Goal: Task Accomplishment & Management: Use online tool/utility

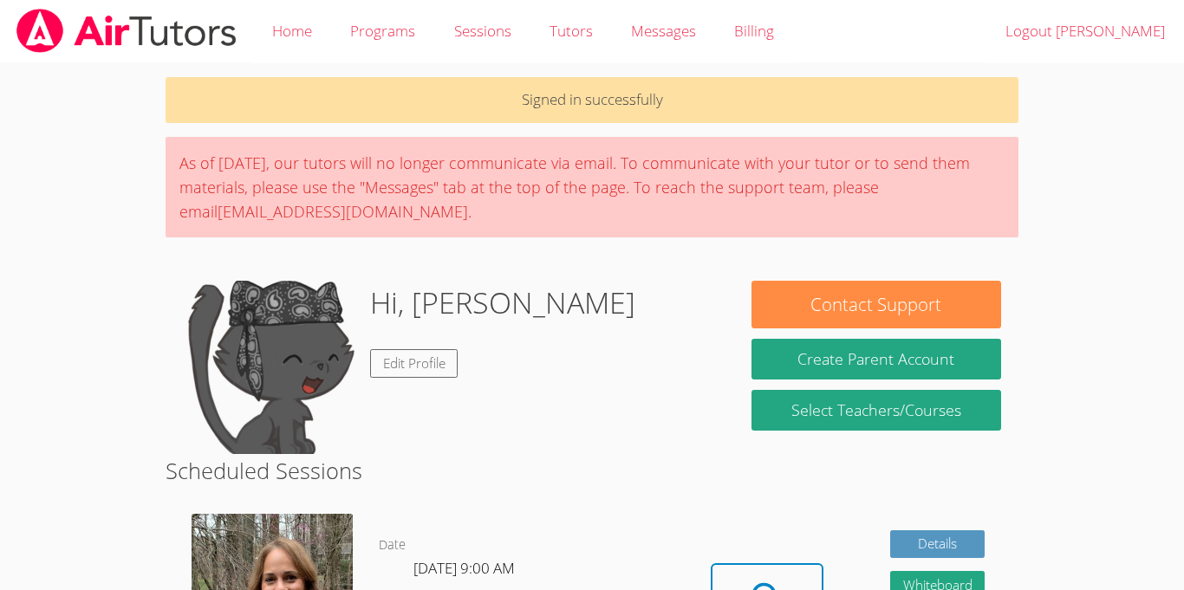
scroll to position [465, 0]
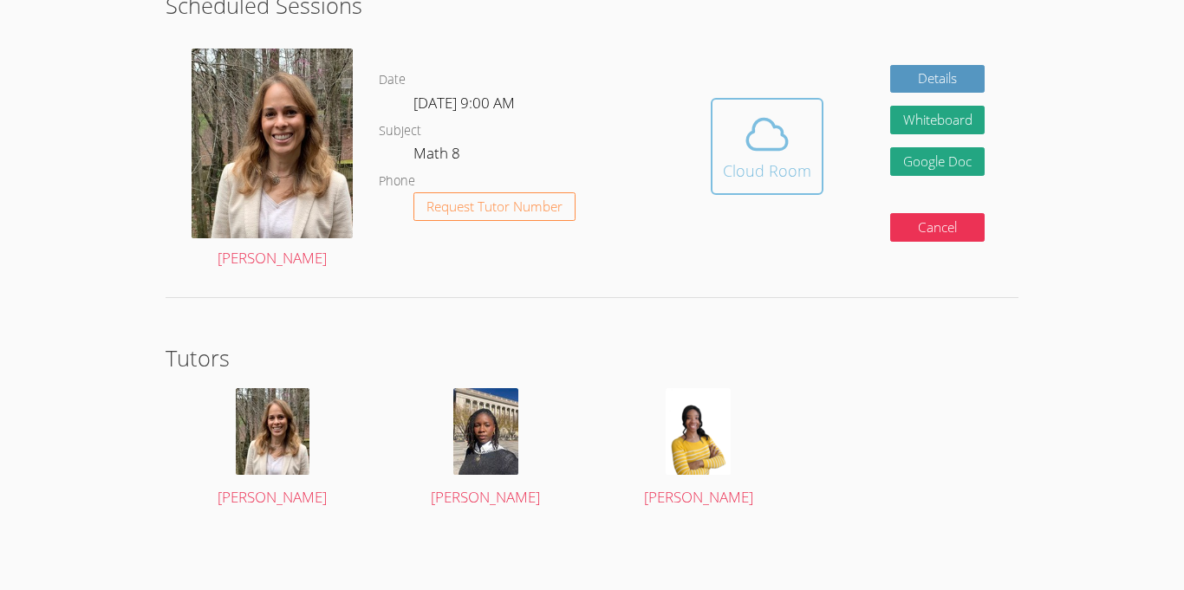
click at [770, 142] on icon at bounding box center [767, 134] width 49 height 49
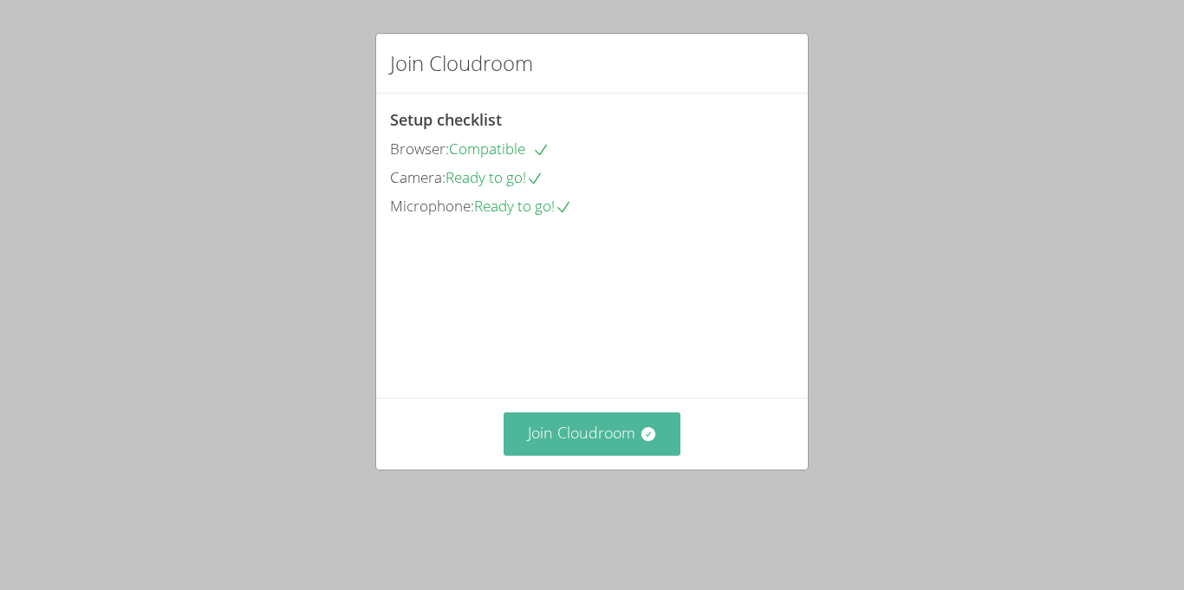
click at [535, 455] on button "Join Cloudroom" at bounding box center [592, 433] width 178 height 42
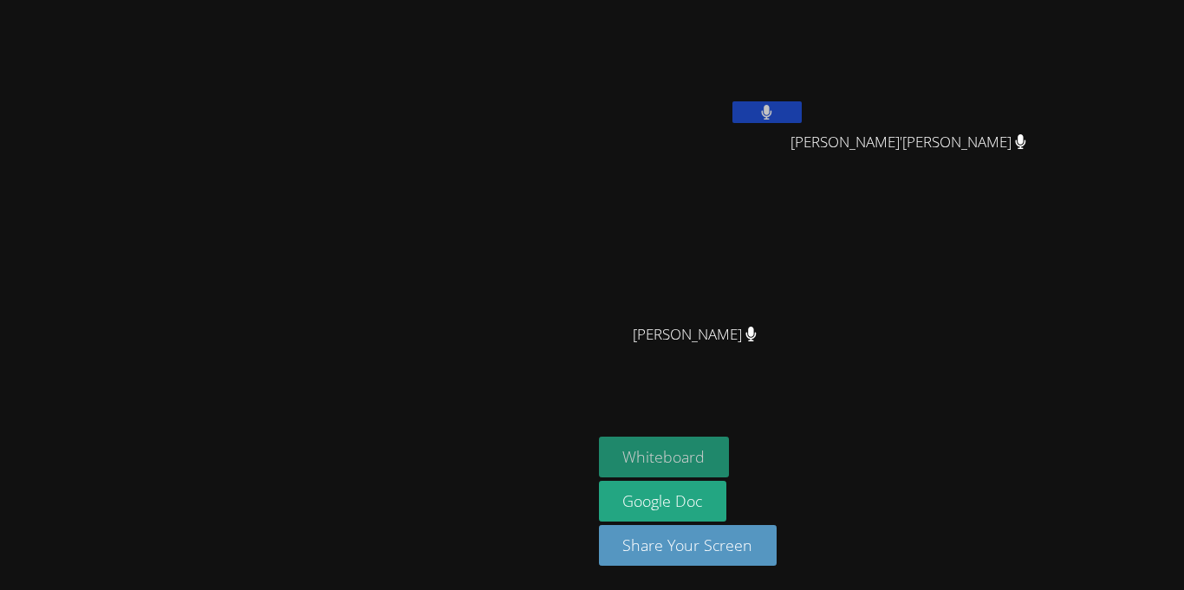
click at [730, 461] on button "Whiteboard" at bounding box center [664, 457] width 131 height 41
click at [1018, 496] on div "Whiteboard Google Doc Share Your Screen" at bounding box center [808, 508] width 419 height 143
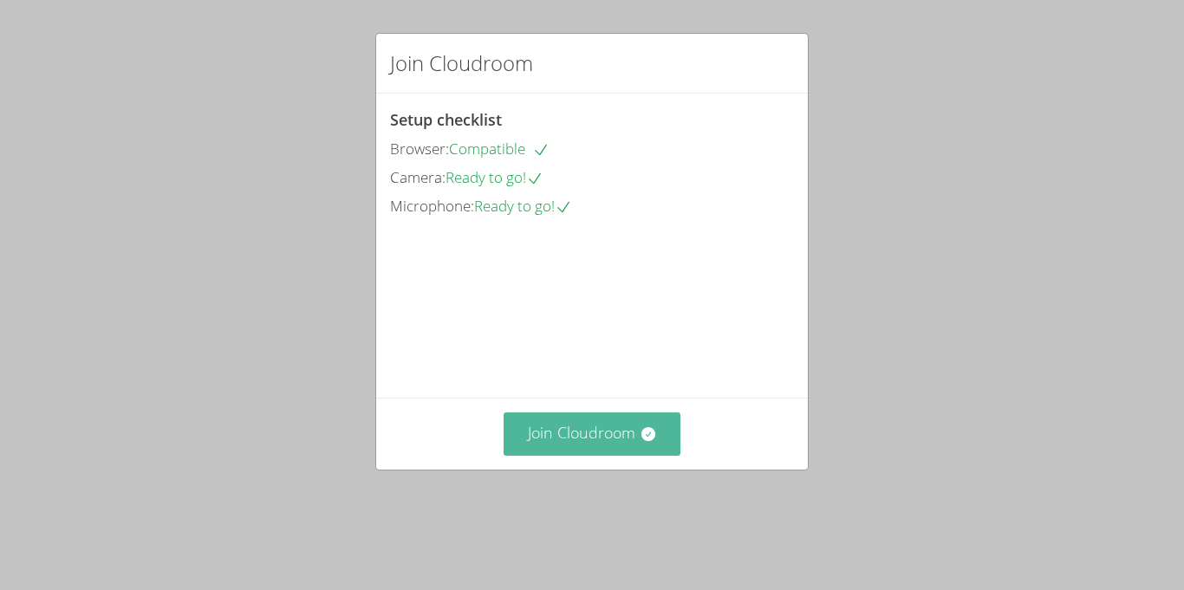
click at [613, 455] on button "Join Cloudroom" at bounding box center [592, 433] width 178 height 42
